Goal: Find specific page/section: Find specific page/section

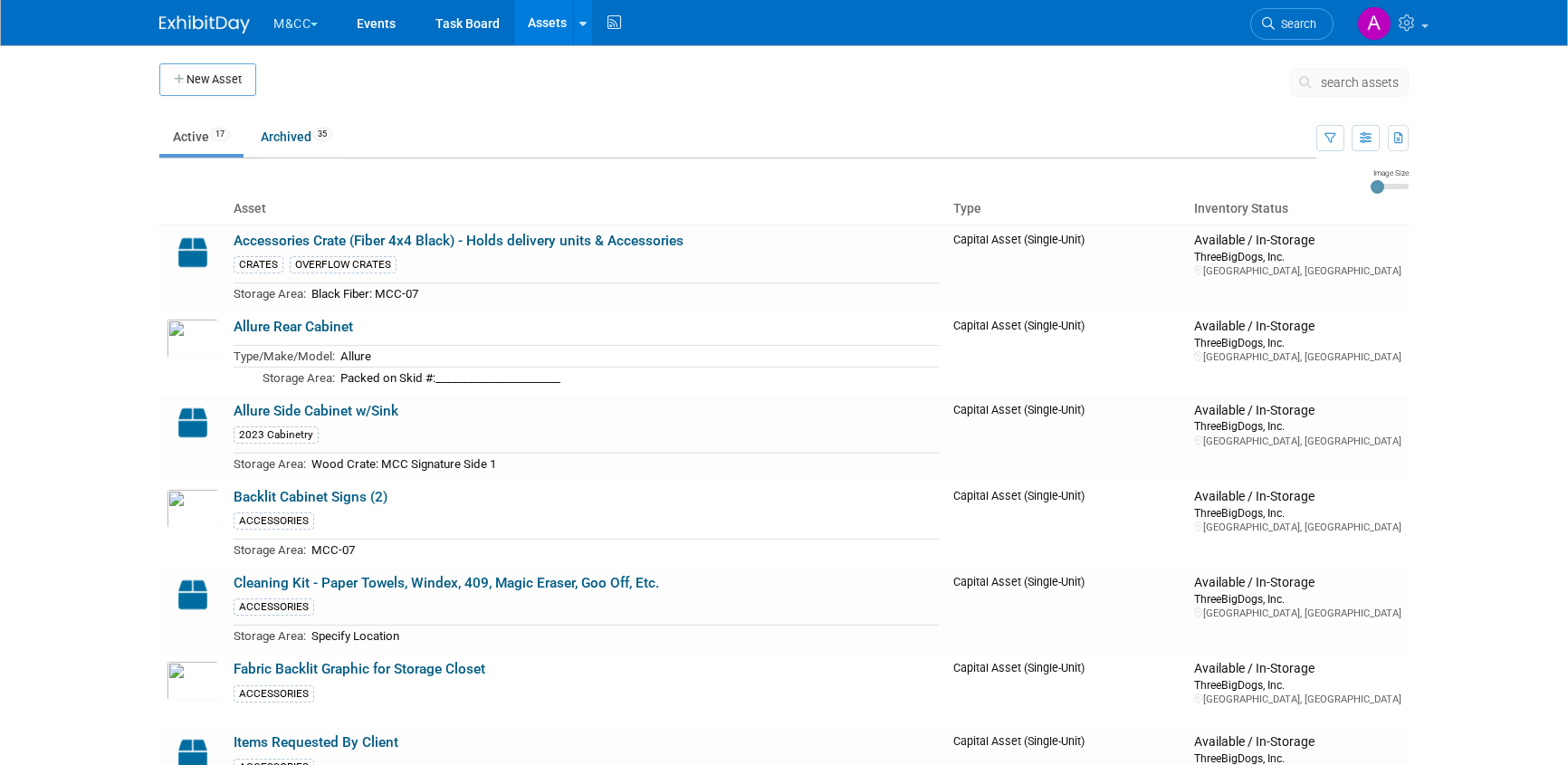
click at [301, 25] on button "M&CC" at bounding box center [306, 20] width 69 height 40
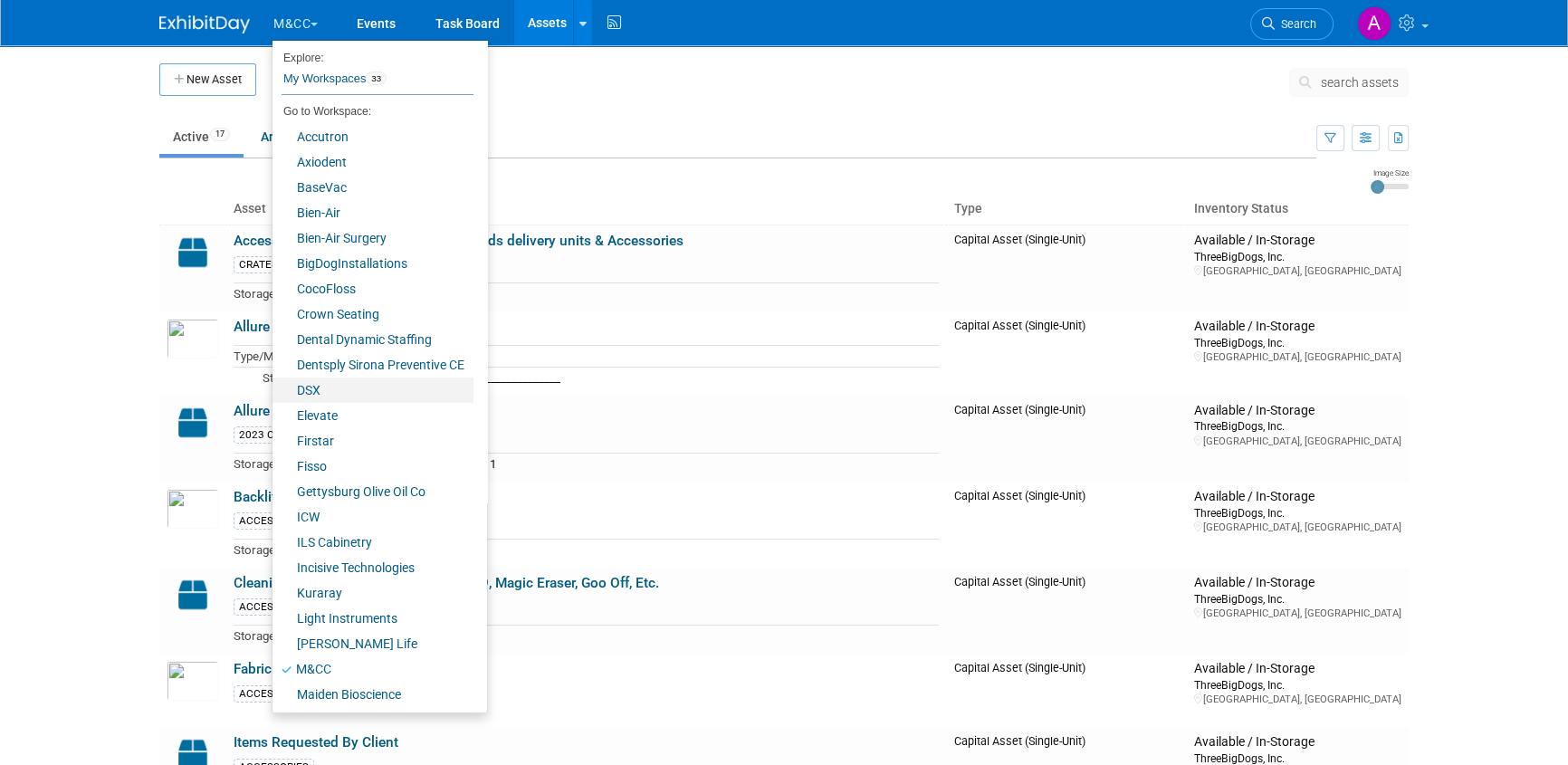
click at [315, 390] on link "DSX" at bounding box center [373, 390] width 201 height 26
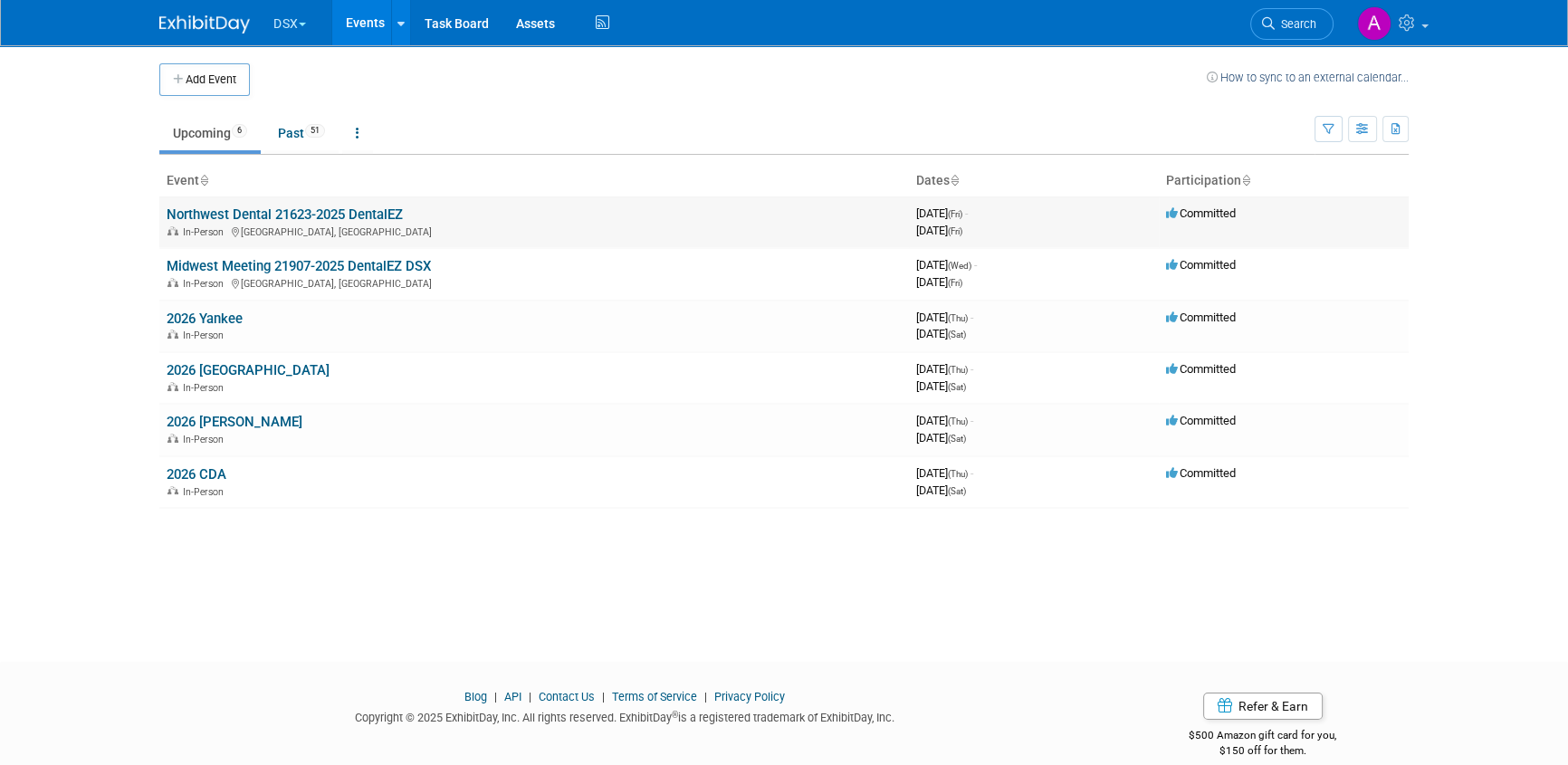
click at [317, 215] on link "Northwest Dental 21623-2025 DentalEZ" at bounding box center [284, 215] width 236 height 16
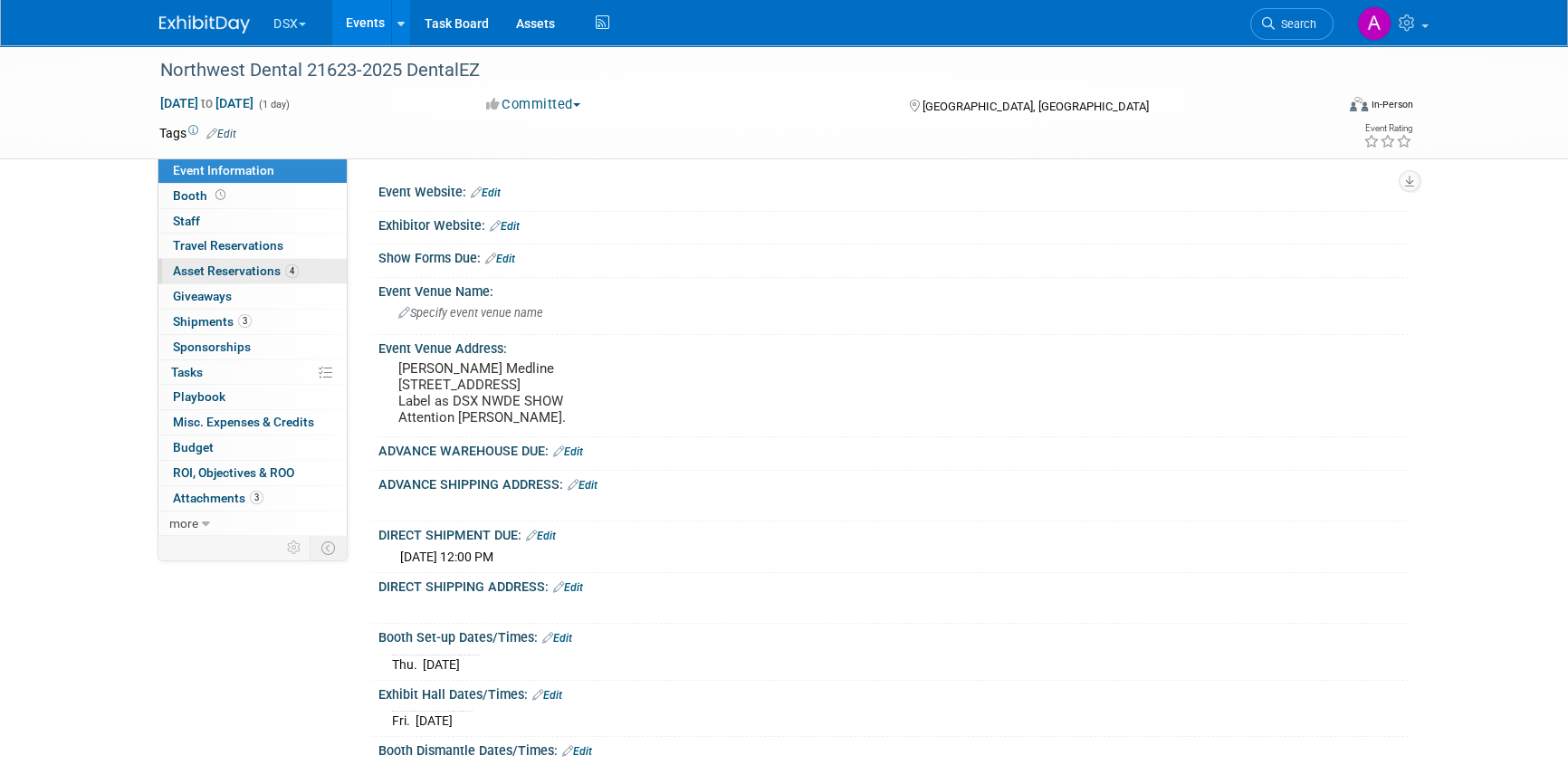
click at [227, 272] on span "Asset Reservations 4" at bounding box center [236, 270] width 126 height 15
